Goal: Answer question/provide support: Share knowledge or assist other users

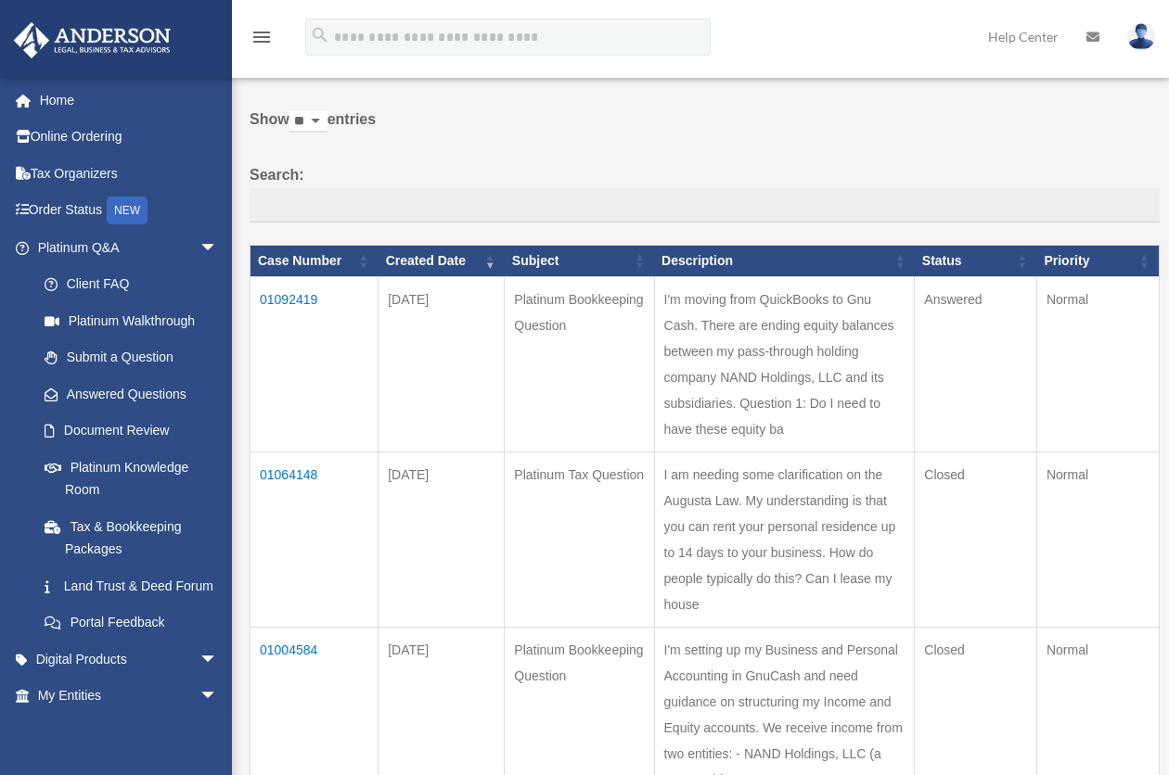
scroll to position [58, 0]
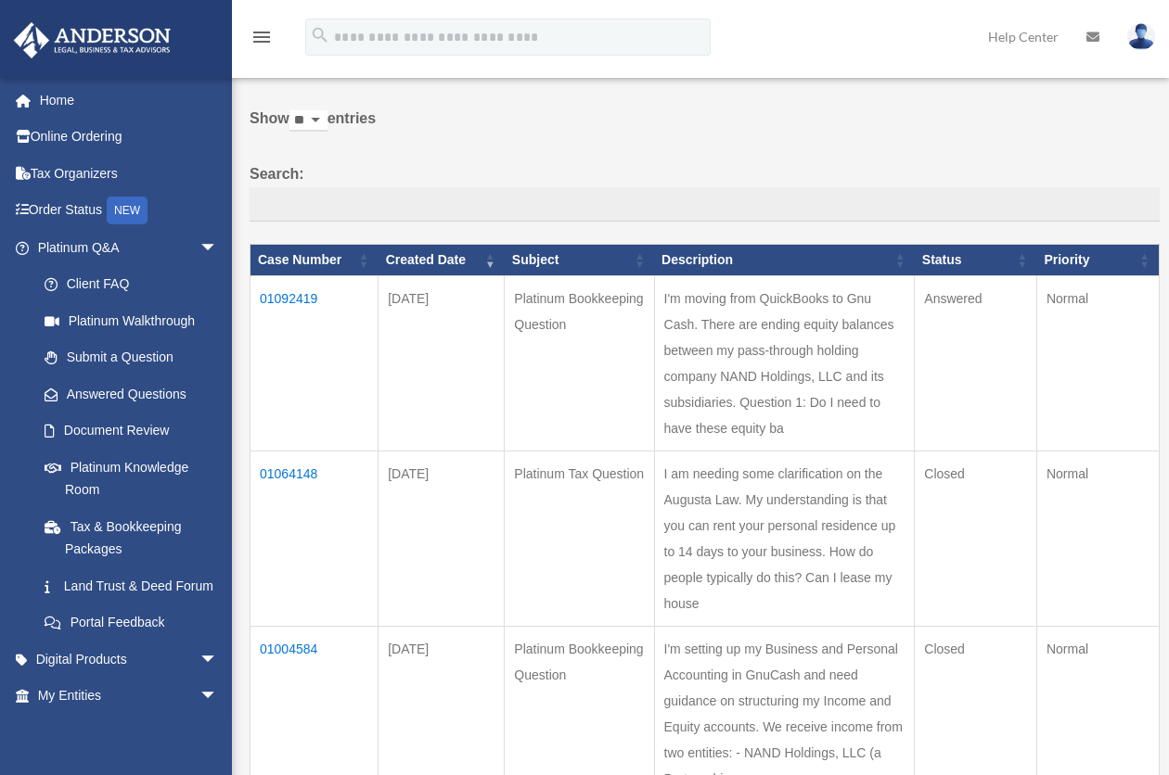
click at [311, 294] on td "01092419" at bounding box center [314, 363] width 128 height 175
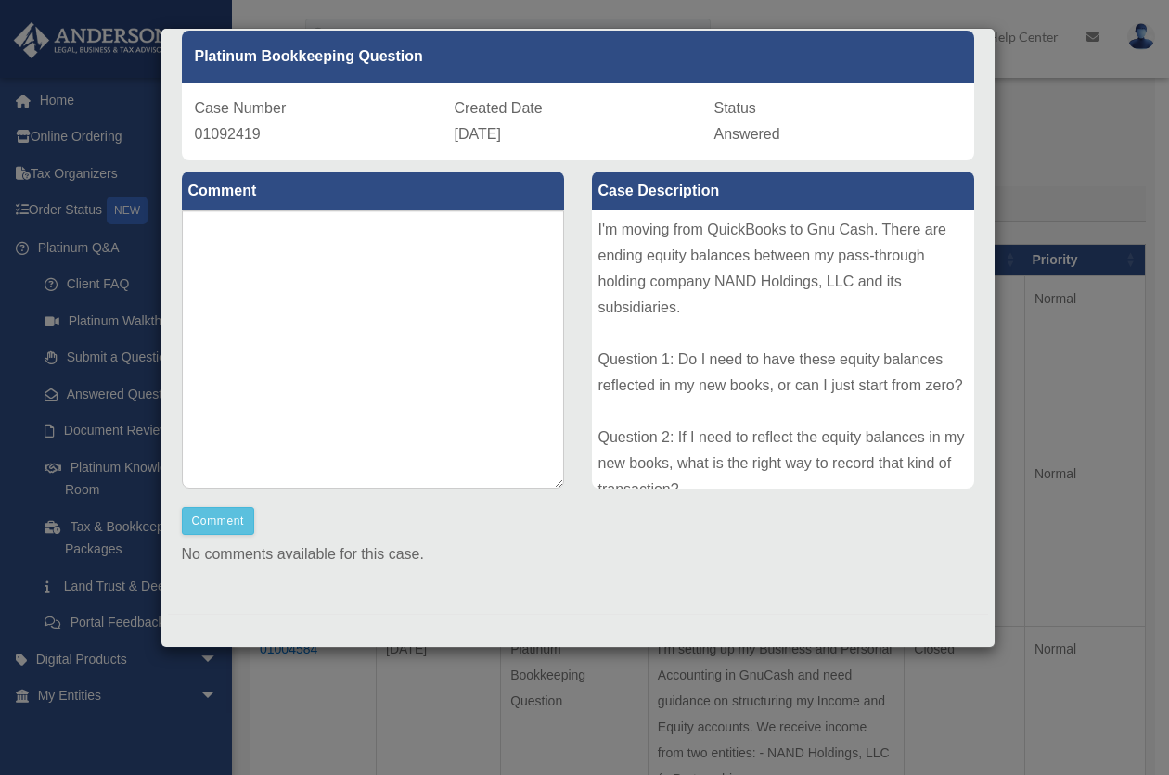
scroll to position [46, 0]
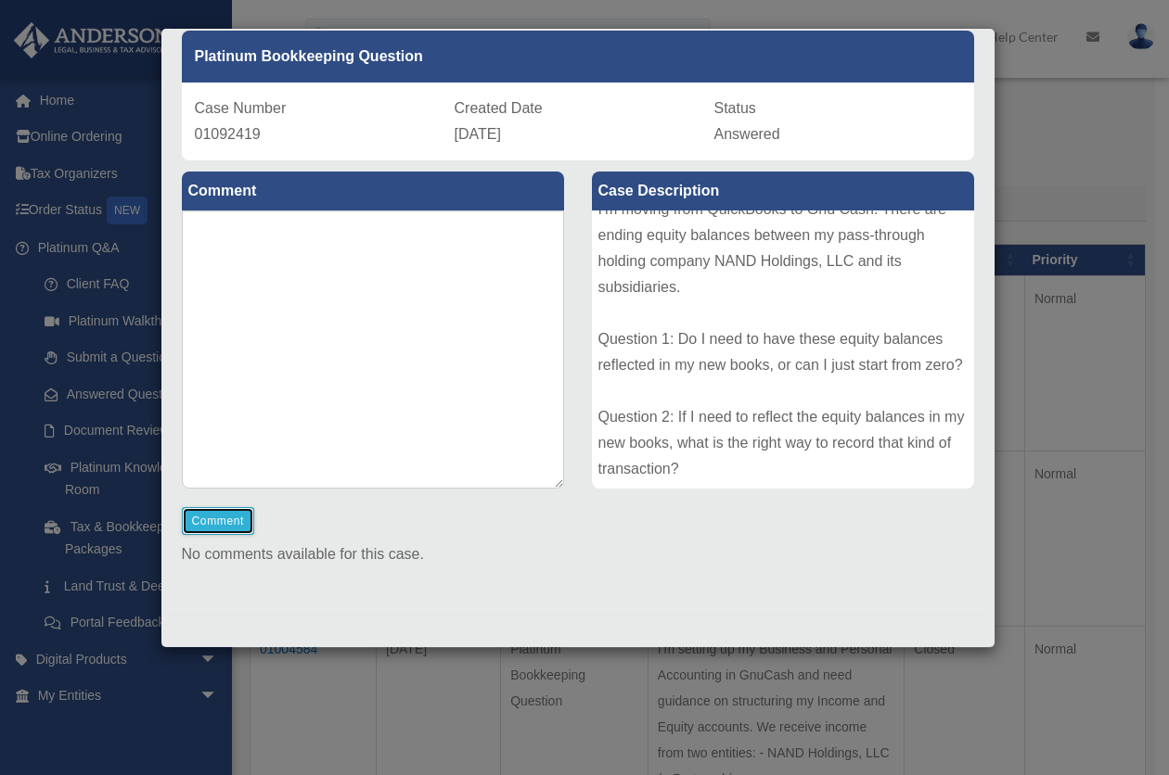
click at [198, 518] on button "Comment" at bounding box center [218, 521] width 73 height 28
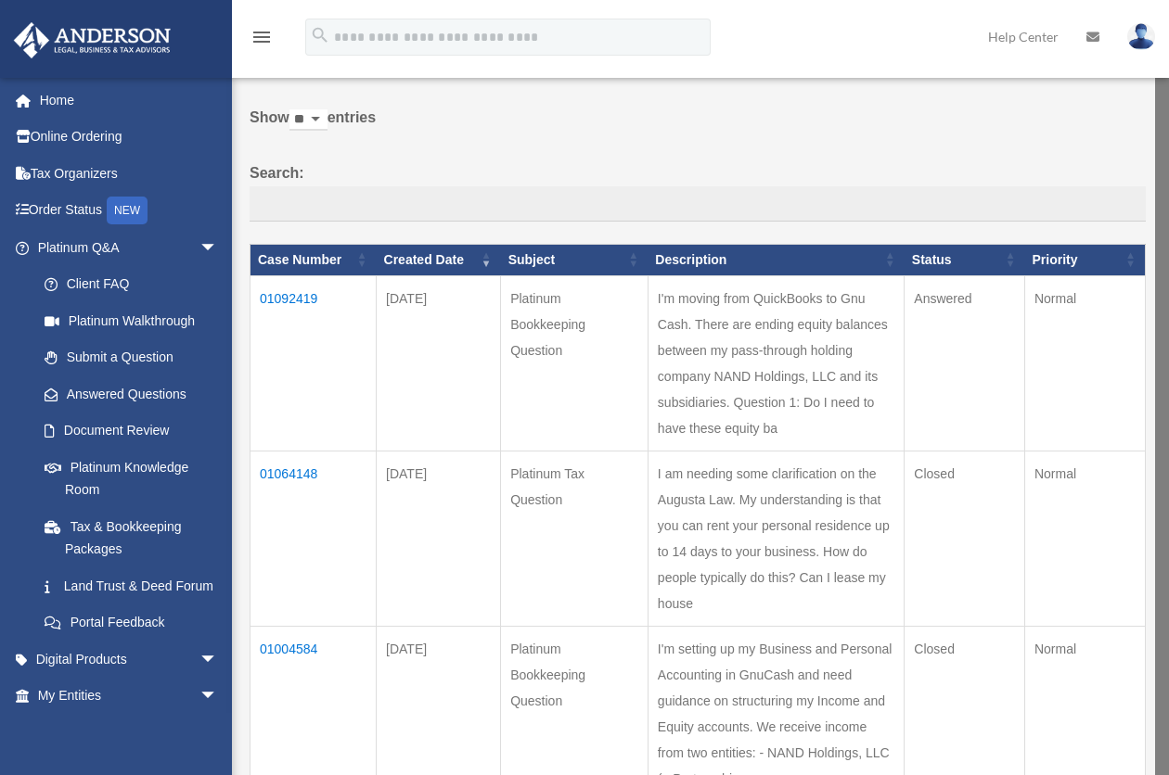
click at [308, 297] on td "01092419" at bounding box center [313, 362] width 126 height 175
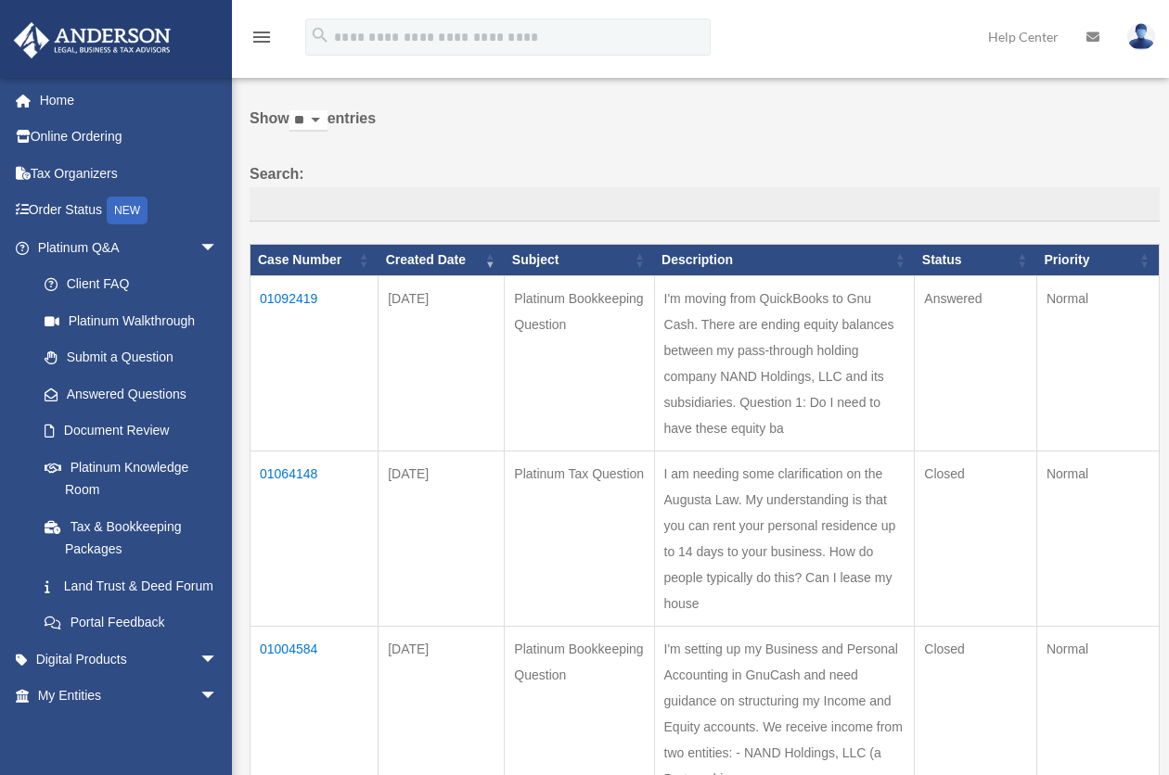
click at [289, 299] on td "01092419" at bounding box center [314, 363] width 128 height 175
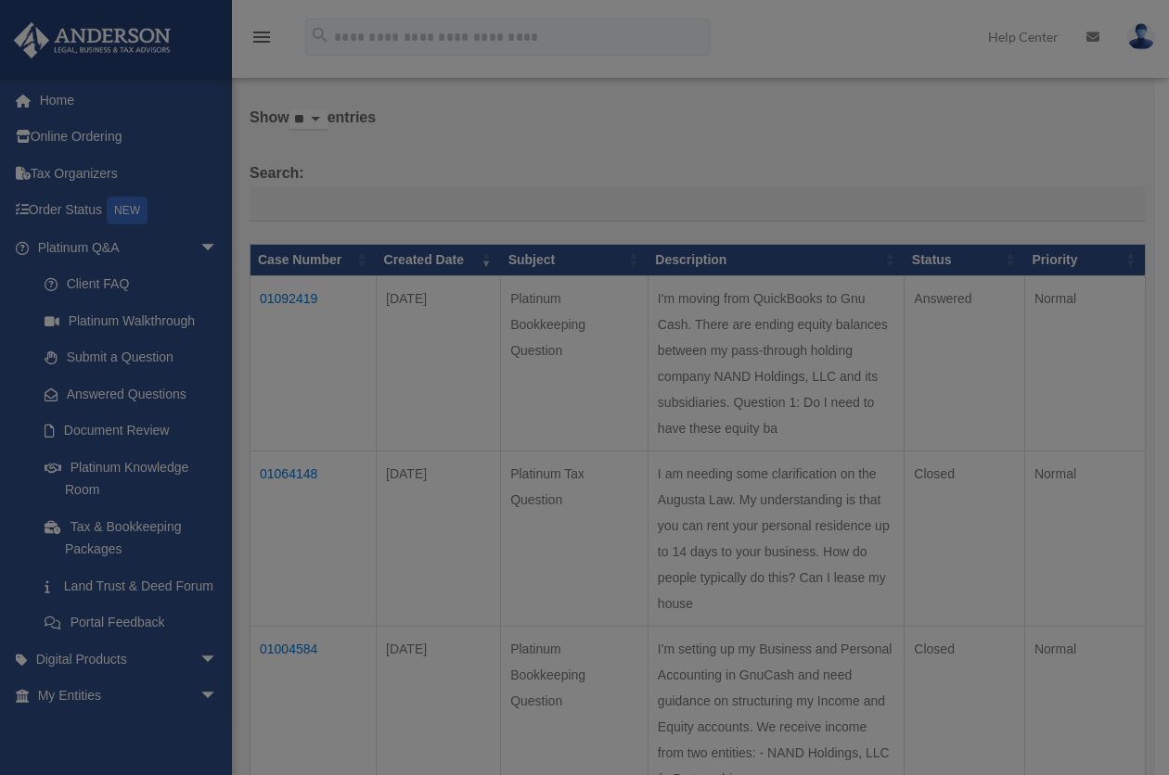
scroll to position [0, 0]
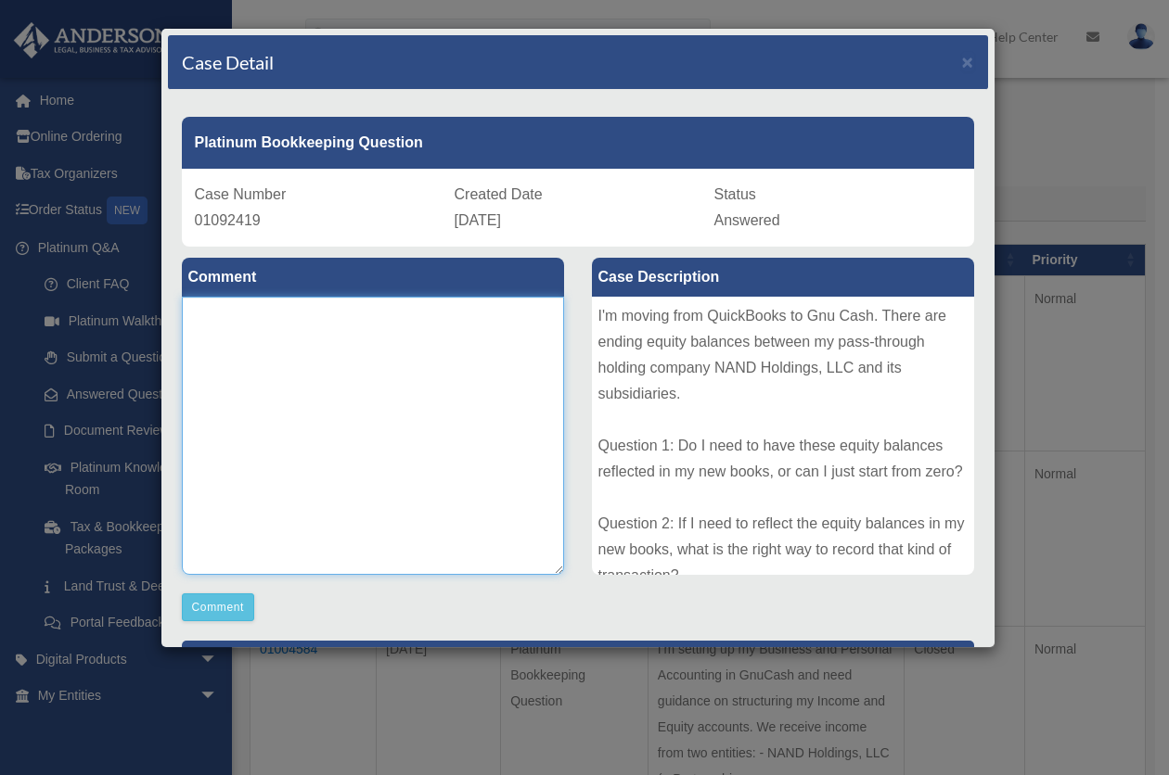
click at [296, 375] on textarea at bounding box center [373, 436] width 382 height 278
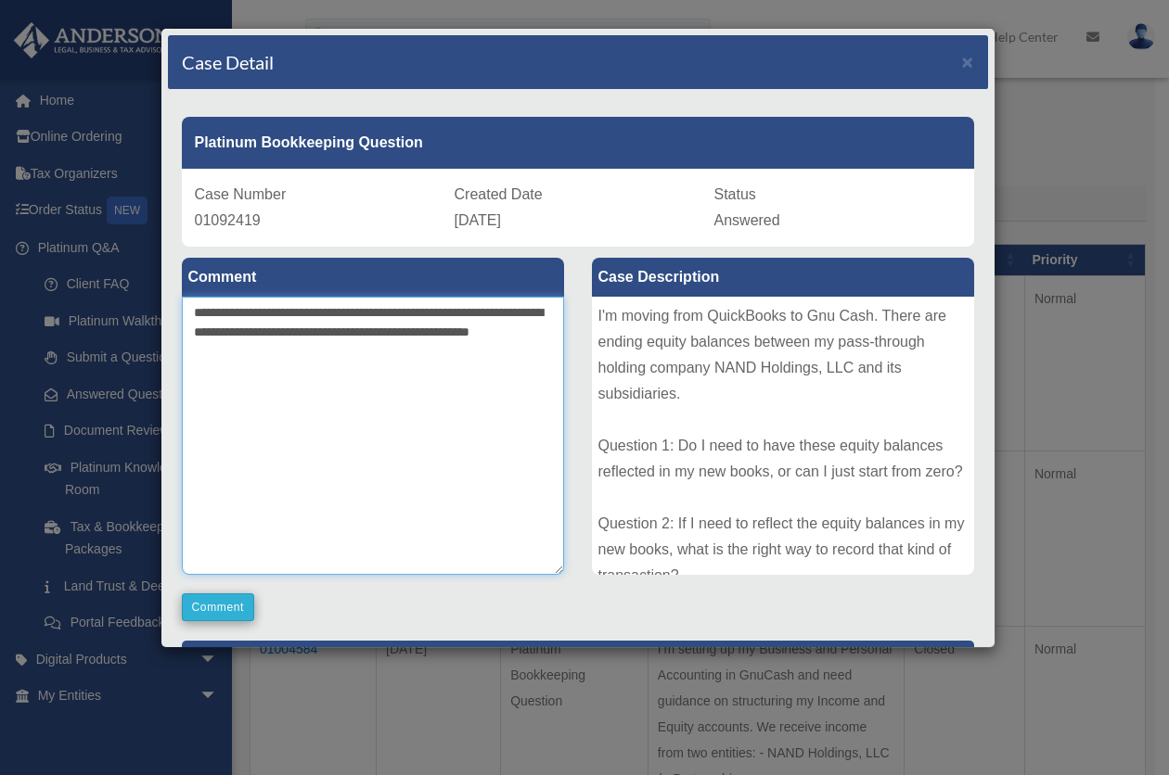
type textarea "**********"
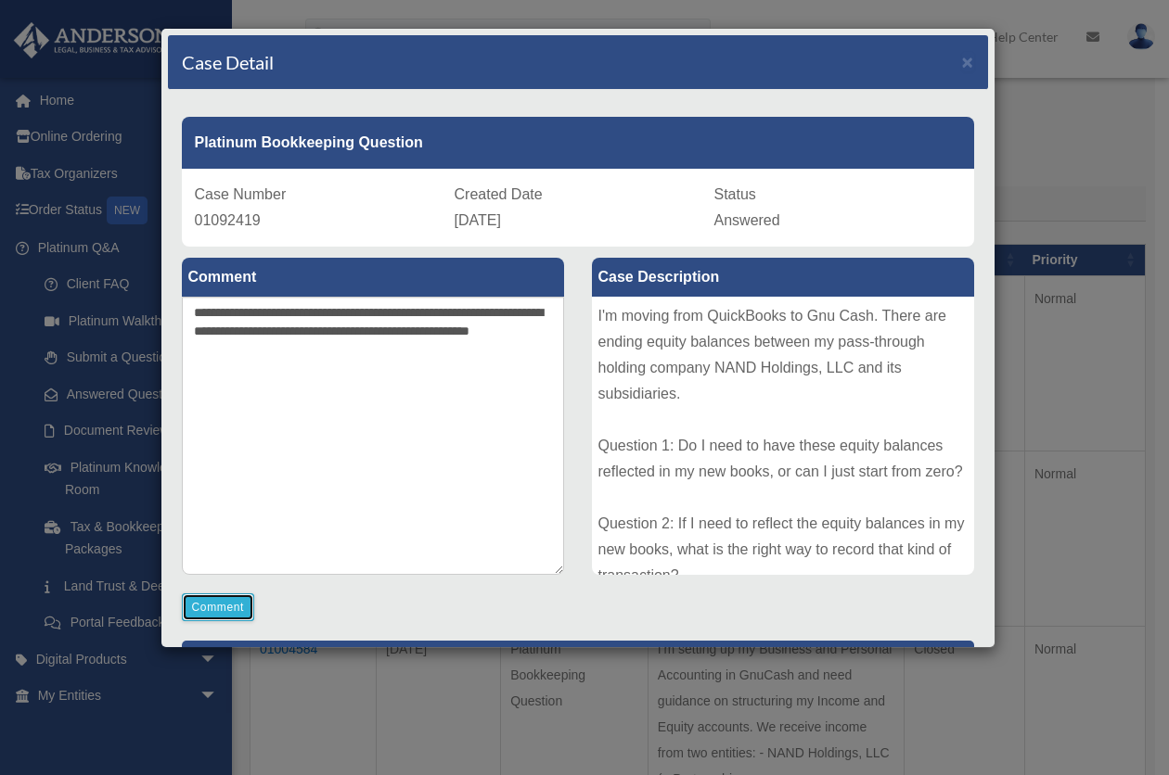
click at [215, 608] on button "Comment" at bounding box center [218, 608] width 73 height 28
